Goal: Transaction & Acquisition: Download file/media

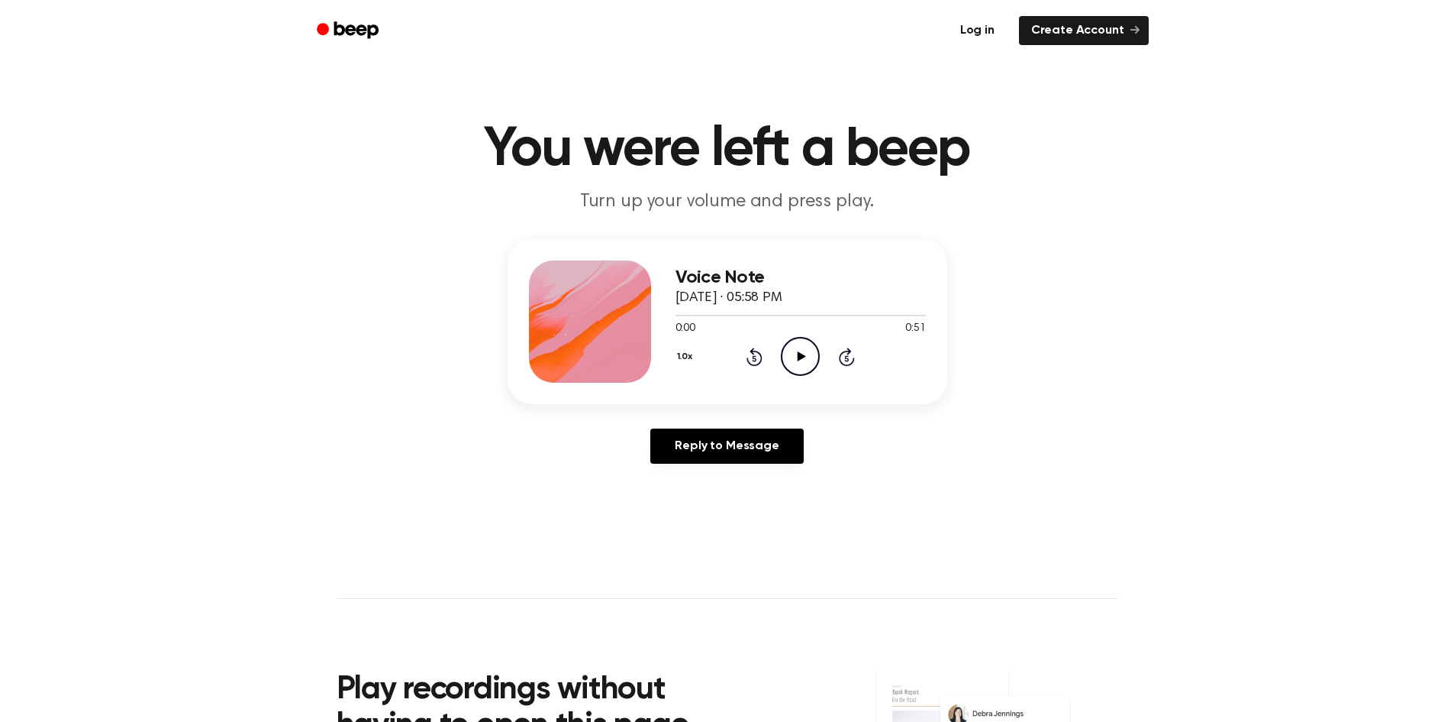
click at [969, 24] on link "Log in" at bounding box center [977, 30] width 65 height 35
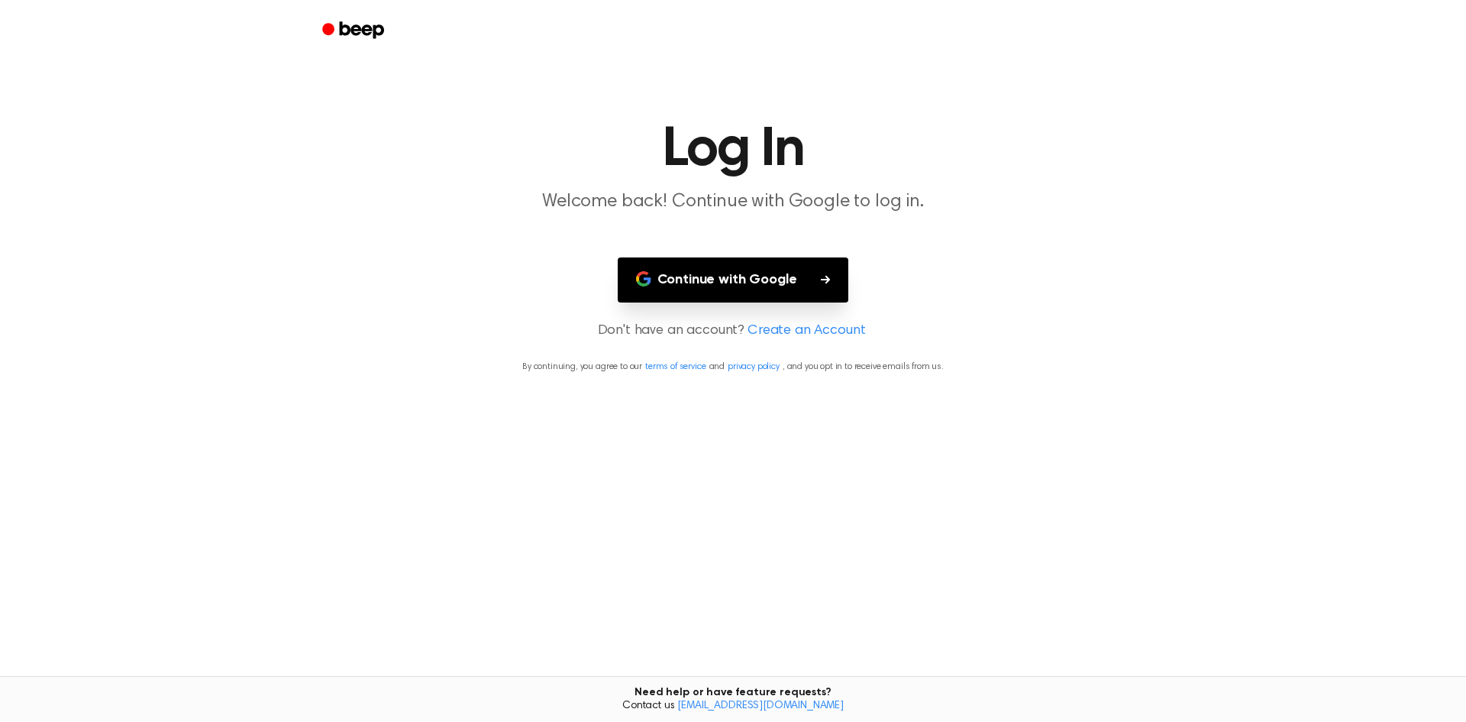
click at [761, 289] on button "Continue with Google" at bounding box center [733, 279] width 231 height 45
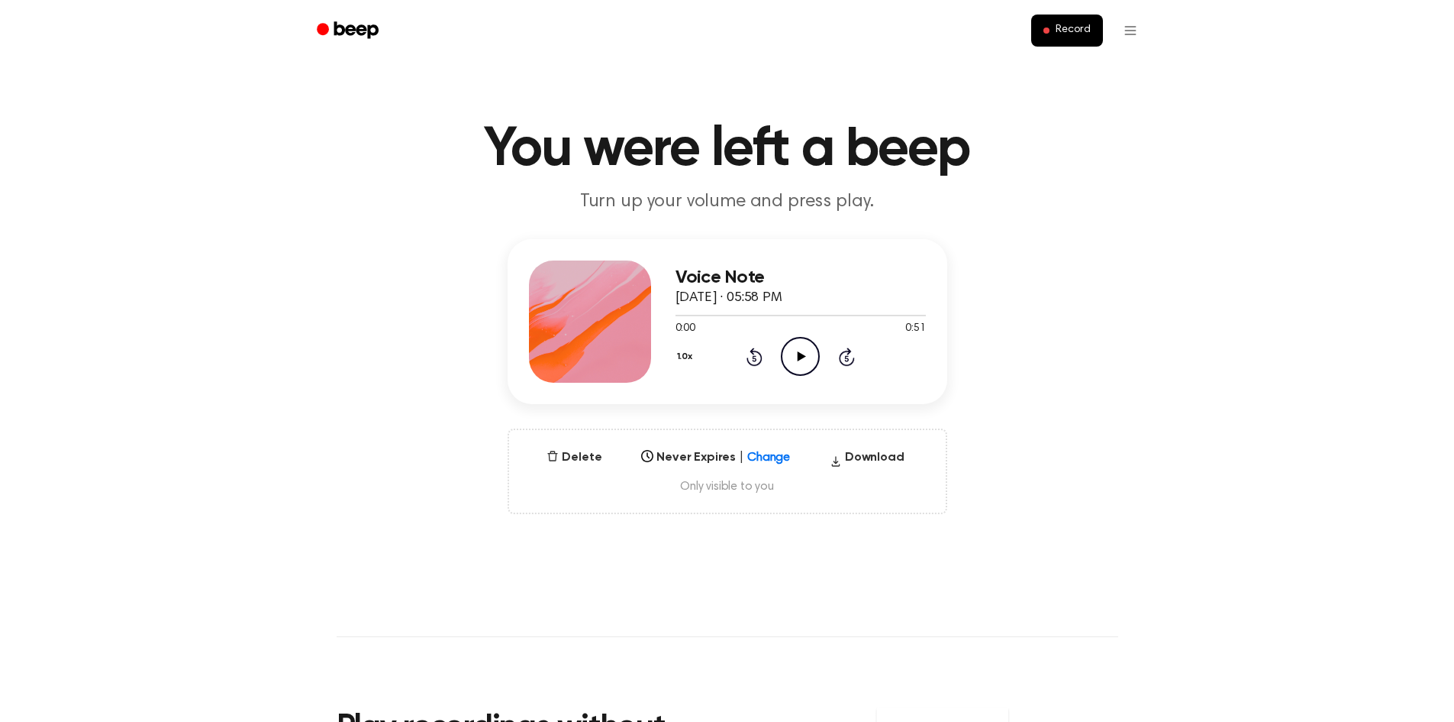
click at [801, 354] on icon at bounding box center [802, 356] width 8 height 10
click at [801, 354] on icon "Pause Audio" at bounding box center [800, 356] width 39 height 39
click at [868, 460] on button "Download" at bounding box center [867, 460] width 87 height 24
click at [1002, 575] on main "You were left a beep Turn up your volume and press play. Voice Note September 2…" at bounding box center [727, 490] width 1454 height 980
click at [854, 460] on button "Download" at bounding box center [867, 460] width 87 height 24
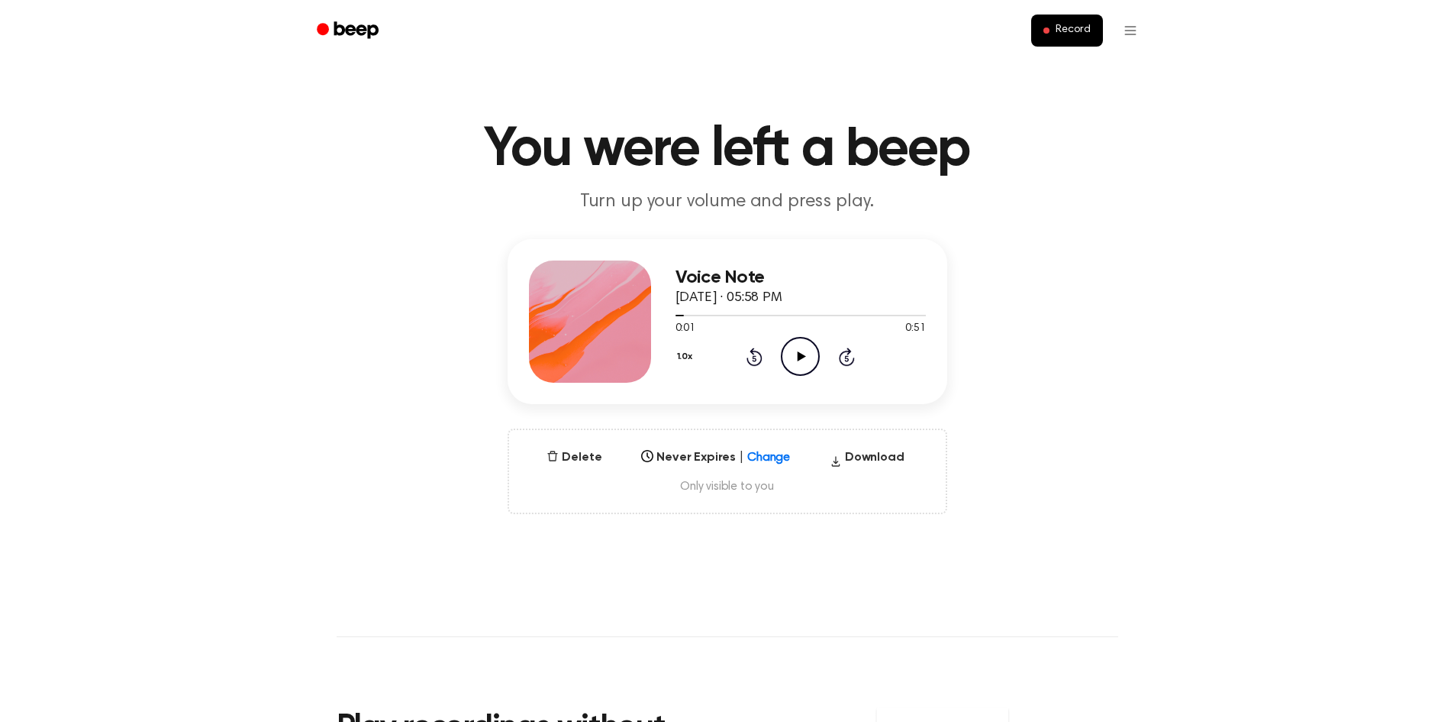
click at [1012, 555] on main "You were left a beep Turn up your volume and press play. Voice Note September 2…" at bounding box center [727, 490] width 1454 height 980
click at [238, 129] on header "You were left a beep Turn up your volume and press play." at bounding box center [727, 168] width 1418 height 92
click at [205, 144] on header "You were left a beep Turn up your volume and press play." at bounding box center [727, 168] width 1418 height 92
